Goal: Task Accomplishment & Management: Manage account settings

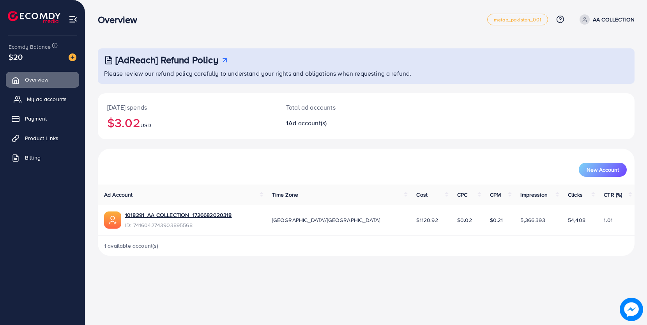
click at [57, 102] on span "My ad accounts" at bounding box center [47, 99] width 40 height 8
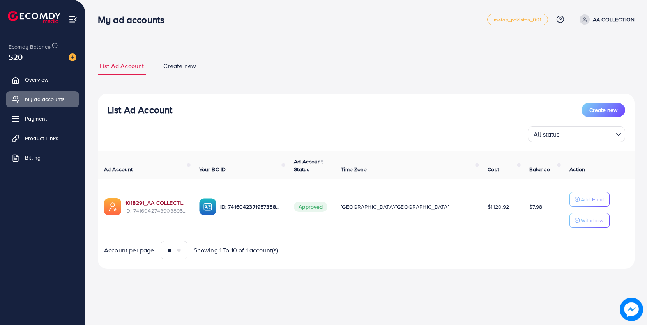
click at [163, 204] on link "1018291_AA COLLECTION_1726682020318" at bounding box center [156, 203] width 62 height 8
click at [152, 203] on link "1018291_AA COLLECTION_1726682020318" at bounding box center [156, 203] width 62 height 8
click at [45, 79] on span "Overview" at bounding box center [38, 80] width 23 height 8
